Goal: Use online tool/utility: Utilize a website feature to perform a specific function

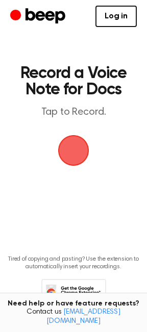
click at [72, 152] on span "button" at bounding box center [73, 150] width 35 height 35
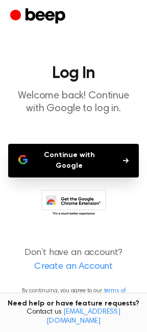
click at [76, 156] on button "Continue with Google" at bounding box center [73, 161] width 131 height 34
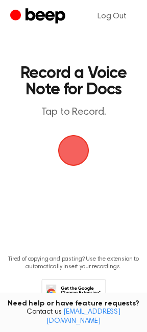
click at [71, 149] on span "button" at bounding box center [73, 150] width 31 height 31
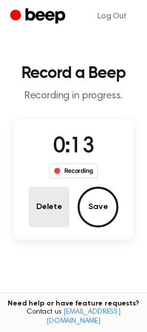
click at [38, 210] on button "Delete" at bounding box center [49, 207] width 41 height 41
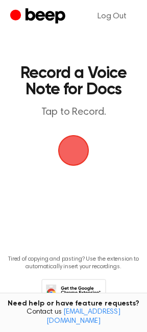
click at [75, 148] on span "button" at bounding box center [73, 150] width 31 height 31
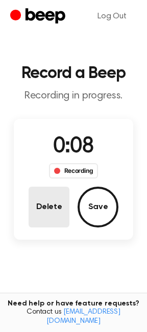
click at [44, 216] on button "Delete" at bounding box center [49, 207] width 41 height 41
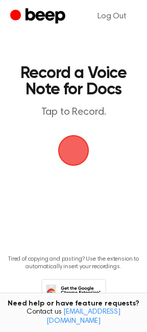
click at [72, 150] on span "button" at bounding box center [73, 150] width 35 height 35
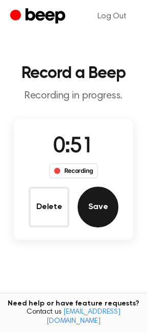
click at [98, 214] on button "Save" at bounding box center [98, 207] width 41 height 41
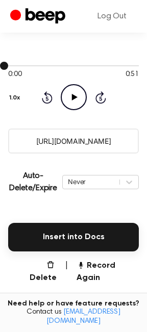
scroll to position [103, 0]
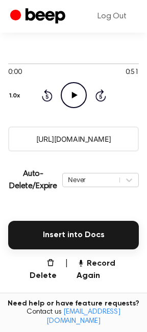
drag, startPoint x: 120, startPoint y: 140, endPoint x: 9, endPoint y: 139, distance: 111.2
click at [9, 139] on input "https://beep.audio/cAwHcfR" at bounding box center [73, 138] width 131 height 25
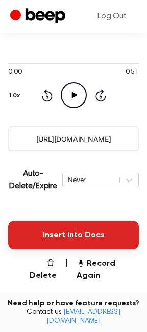
click at [48, 236] on button "Insert into Docs" at bounding box center [73, 235] width 131 height 29
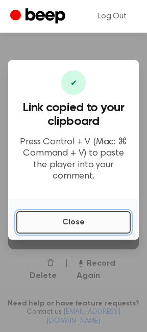
click at [59, 220] on button "Close" at bounding box center [73, 222] width 114 height 22
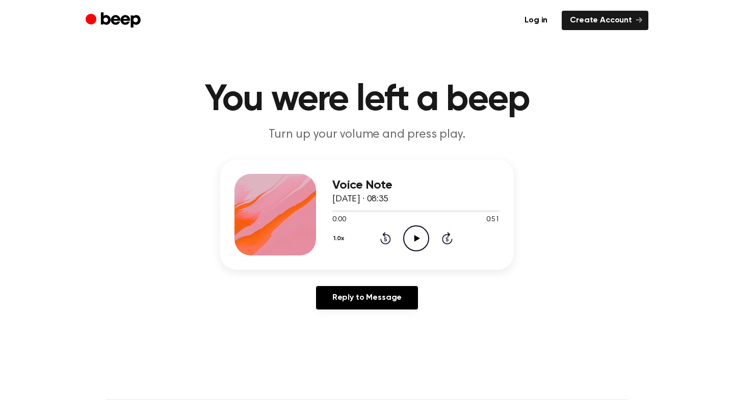
click at [417, 243] on icon "Play Audio" at bounding box center [416, 238] width 26 height 26
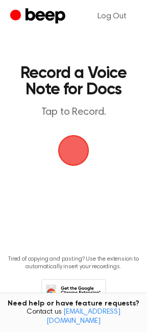
click at [73, 148] on span "button" at bounding box center [73, 150] width 55 height 55
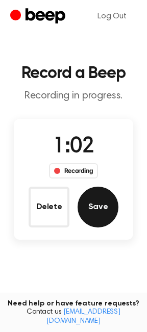
click at [100, 208] on button "Save" at bounding box center [98, 207] width 41 height 41
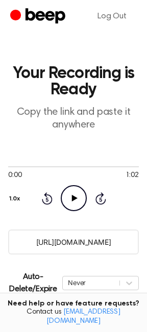
drag, startPoint x: 29, startPoint y: 241, endPoint x: 130, endPoint y: 242, distance: 101.0
click at [130, 242] on input "[URL][DOMAIN_NAME]" at bounding box center [73, 241] width 131 height 25
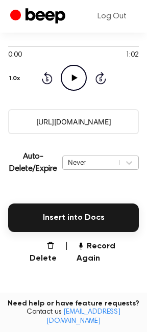
scroll to position [211, 0]
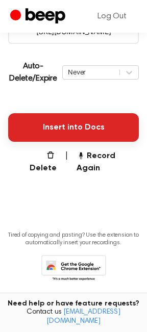
click at [62, 126] on button "Insert into Docs" at bounding box center [73, 127] width 131 height 29
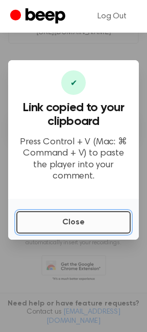
click at [57, 217] on button "Close" at bounding box center [73, 222] width 114 height 22
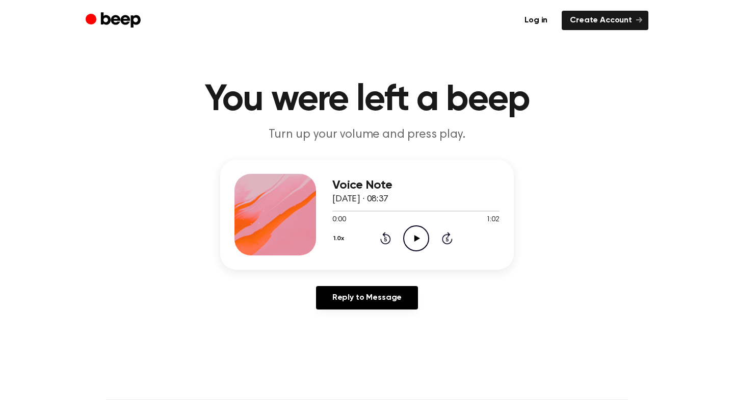
click at [415, 236] on icon at bounding box center [417, 238] width 6 height 7
